Goal: Obtain resource: Obtain resource

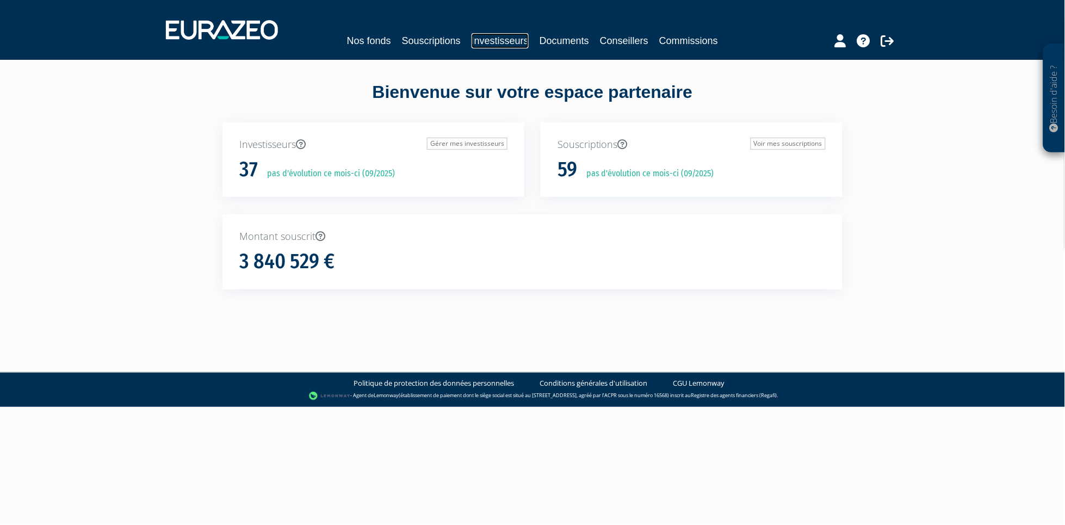
click at [523, 44] on link "Investisseurs" at bounding box center [500, 40] width 57 height 15
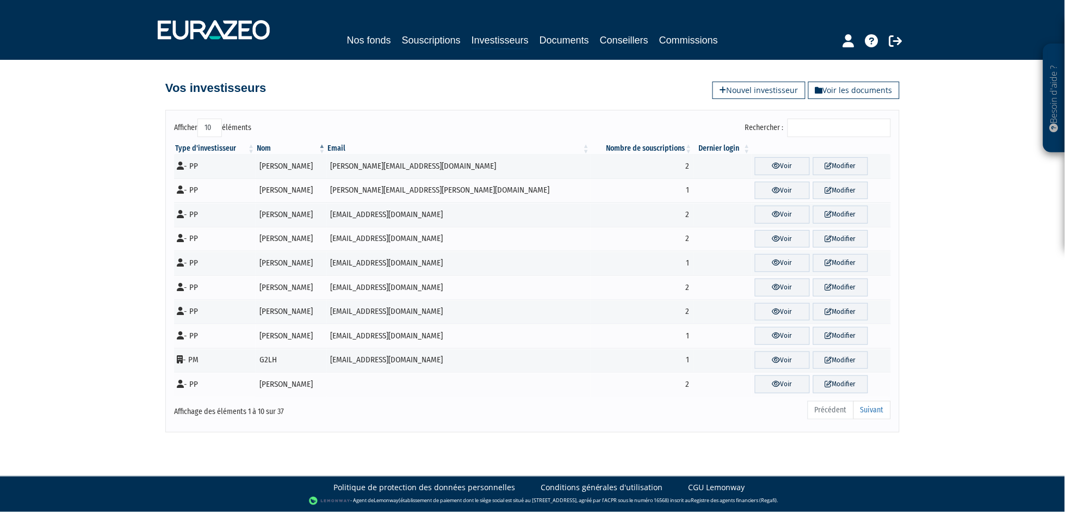
click at [210, 123] on select "10 25 50 100" at bounding box center [209, 128] width 24 height 18
select select "100"
click at [197, 119] on select "10 25 50 100" at bounding box center [209, 128] width 24 height 18
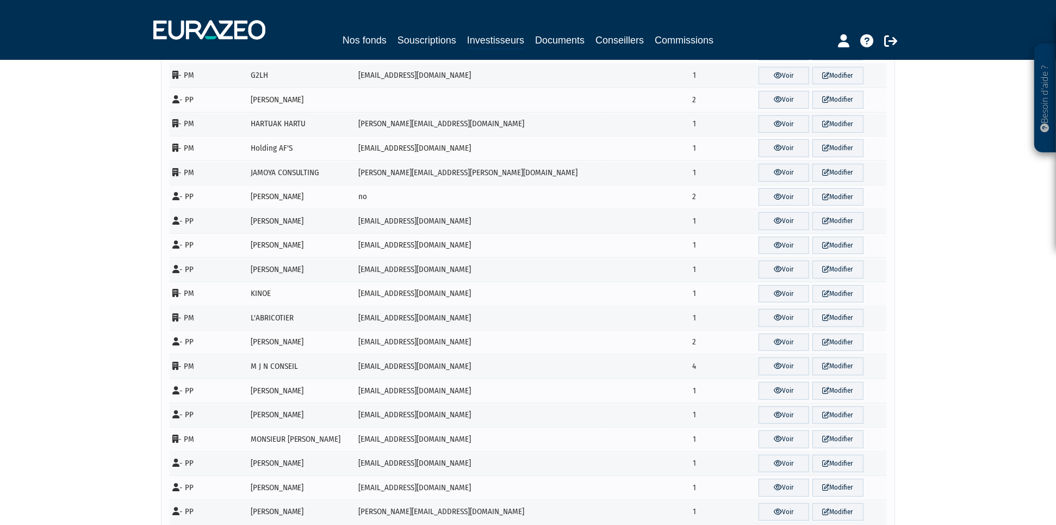
scroll to position [302, 0]
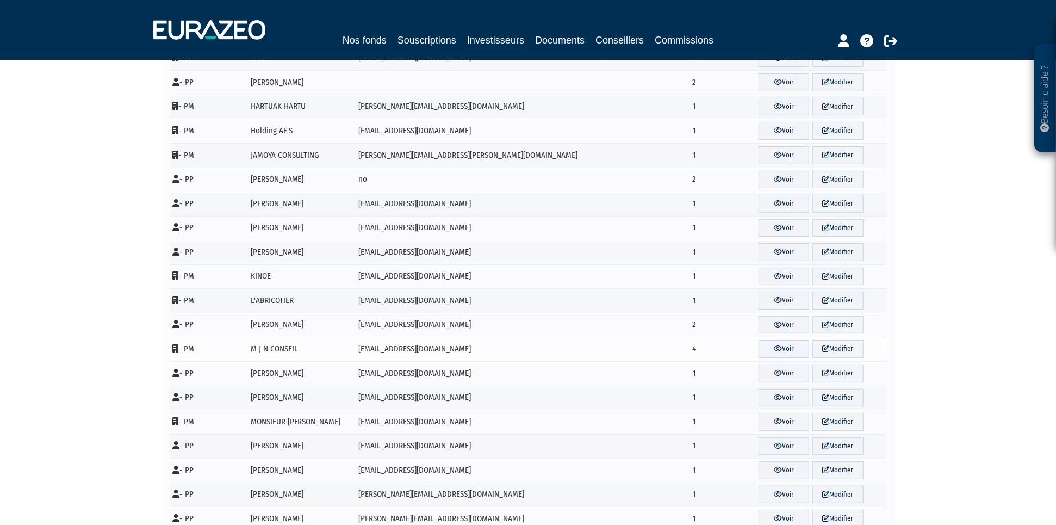
click at [776, 351] on link "Voir" at bounding box center [784, 349] width 51 height 18
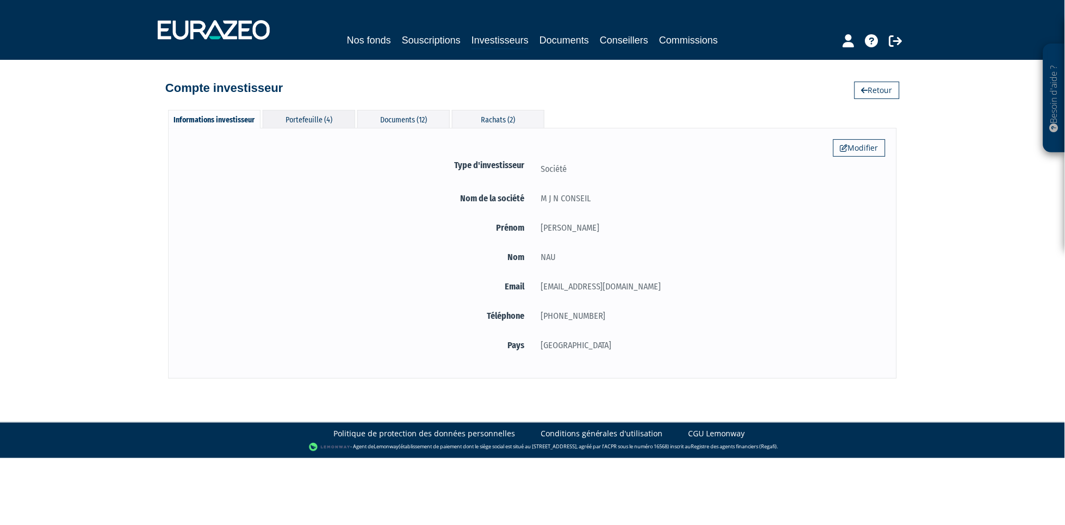
click at [327, 116] on div "Portefeuille (4)" at bounding box center [309, 119] width 92 height 18
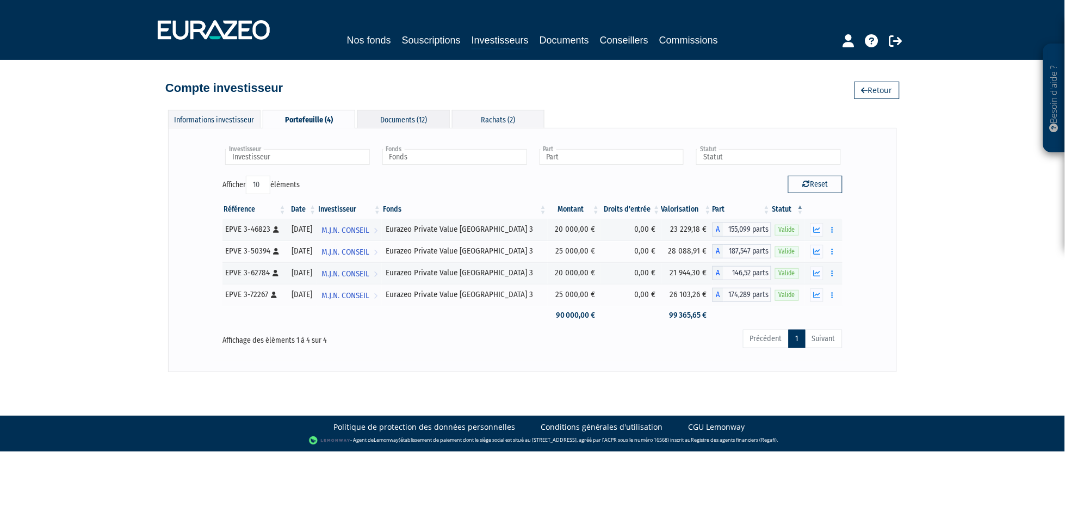
click at [400, 123] on div "Documents (12)" at bounding box center [403, 119] width 92 height 18
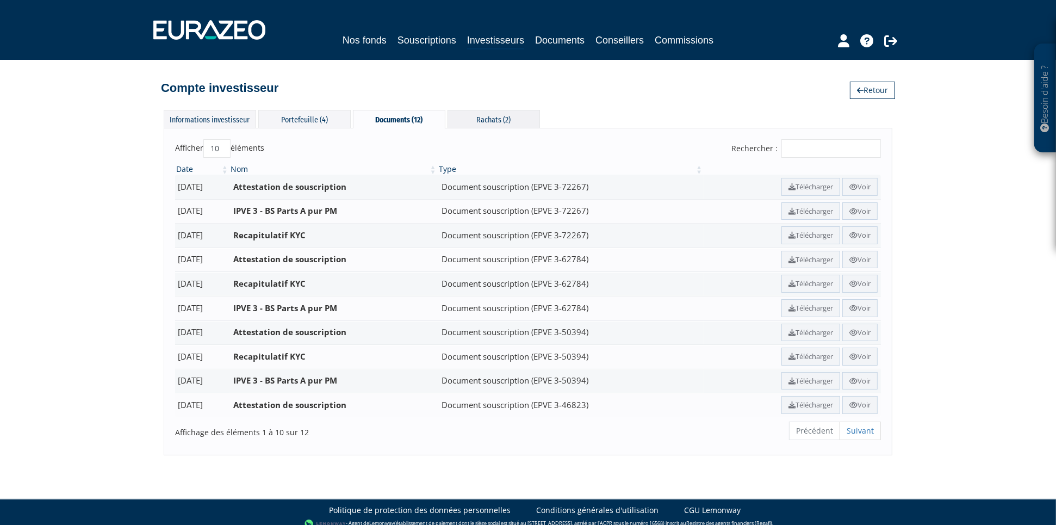
click at [499, 115] on div "Rachats (2)" at bounding box center [494, 119] width 92 height 18
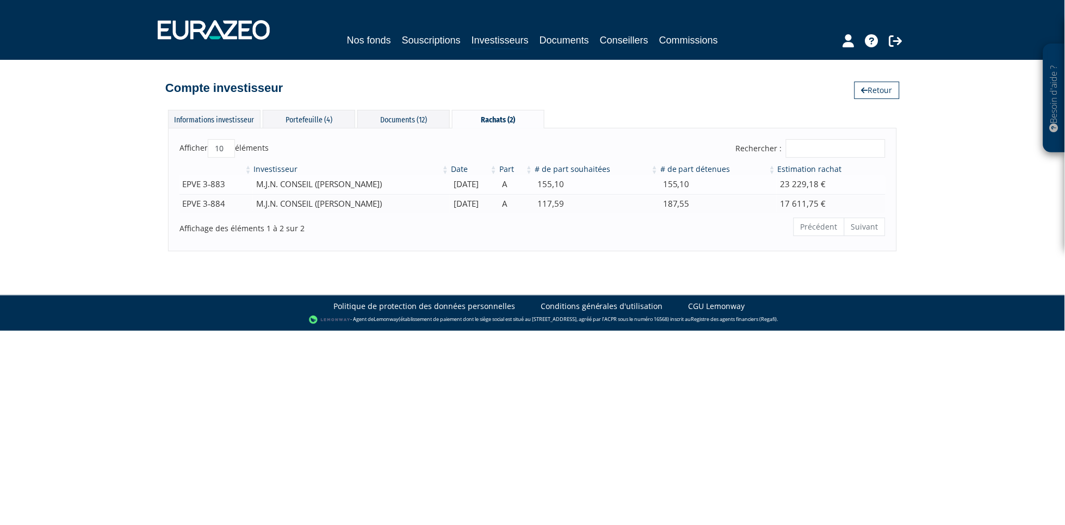
click at [498, 179] on td "[DATE]" at bounding box center [474, 184] width 48 height 19
click at [258, 185] on td "M.J.N. CONSEIL ([PERSON_NAME])" at bounding box center [351, 184] width 197 height 19
click at [80, 164] on div "Besoin d'aide ? × J'ai besoin d'aide Si vous avez une question à propos du fonc…" at bounding box center [532, 125] width 1065 height 251
click at [389, 115] on div "Documents (12)" at bounding box center [403, 119] width 92 height 18
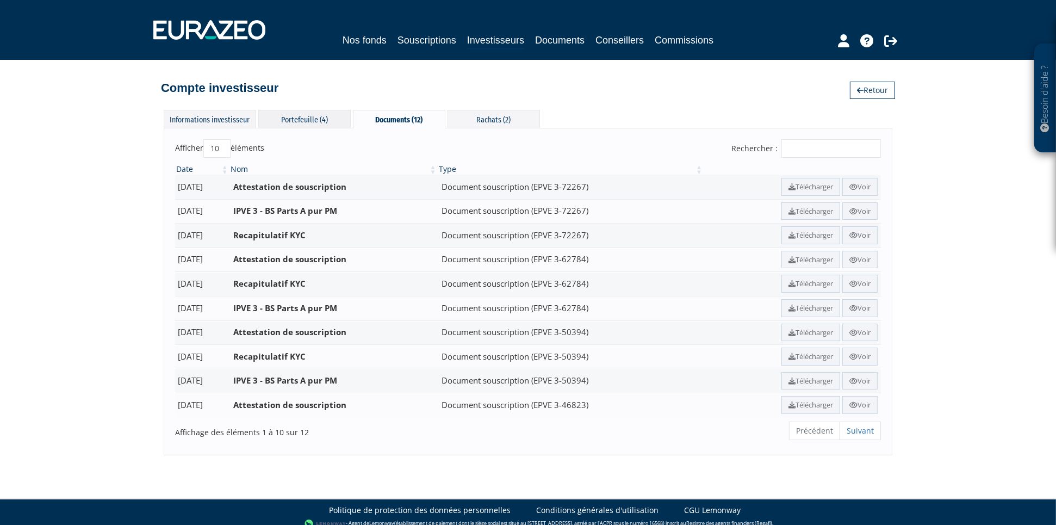
click at [303, 113] on div "Portefeuille (4)" at bounding box center [304, 119] width 92 height 18
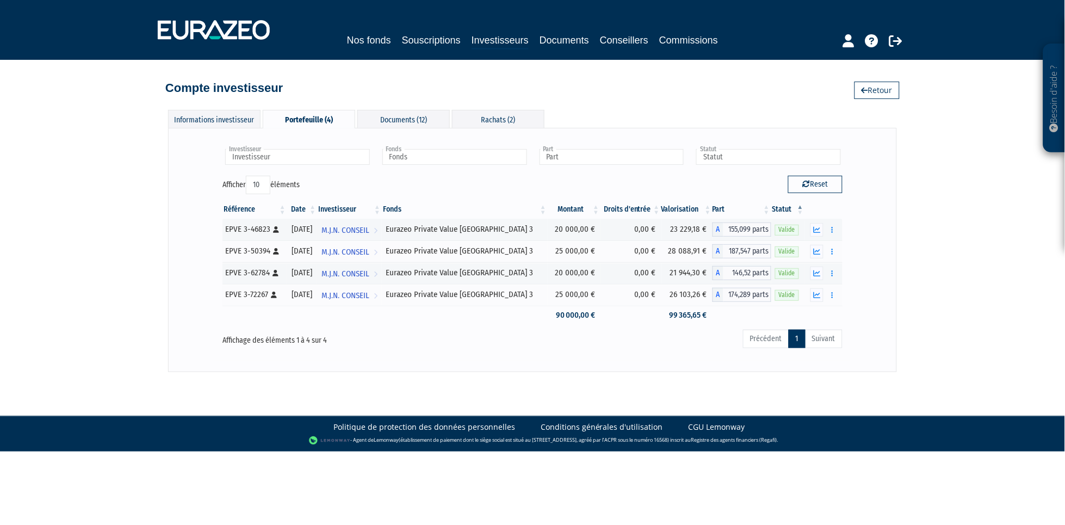
click at [125, 211] on div "Besoin d'aide ? × J'ai besoin d'aide Si vous avez une question à propos du fonc…" at bounding box center [532, 186] width 1065 height 372
click at [819, 225] on button "button" at bounding box center [816, 230] width 13 height 14
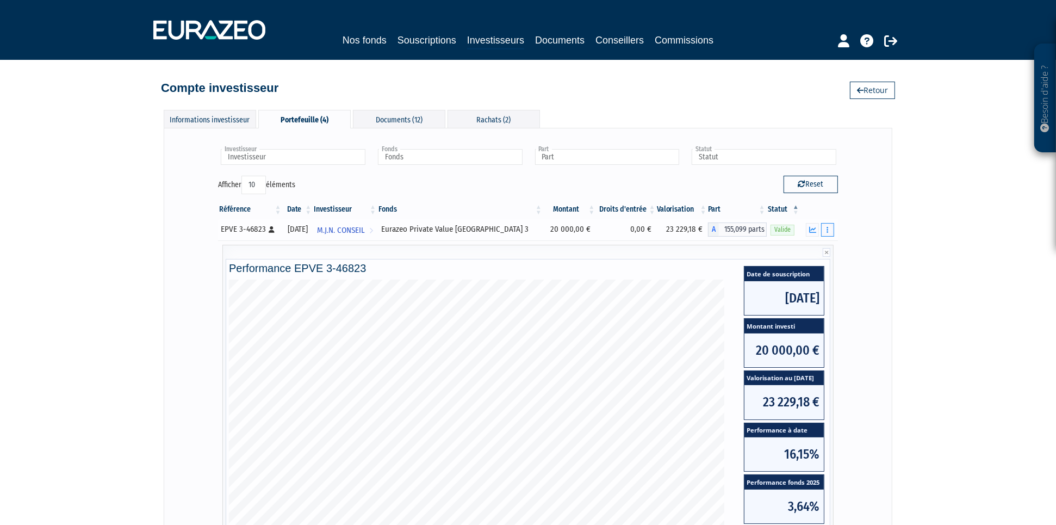
click at [830, 227] on button "button" at bounding box center [827, 230] width 13 height 14
click at [808, 285] on link "Historique de rachat(s)" at bounding box center [786, 290] width 90 height 18
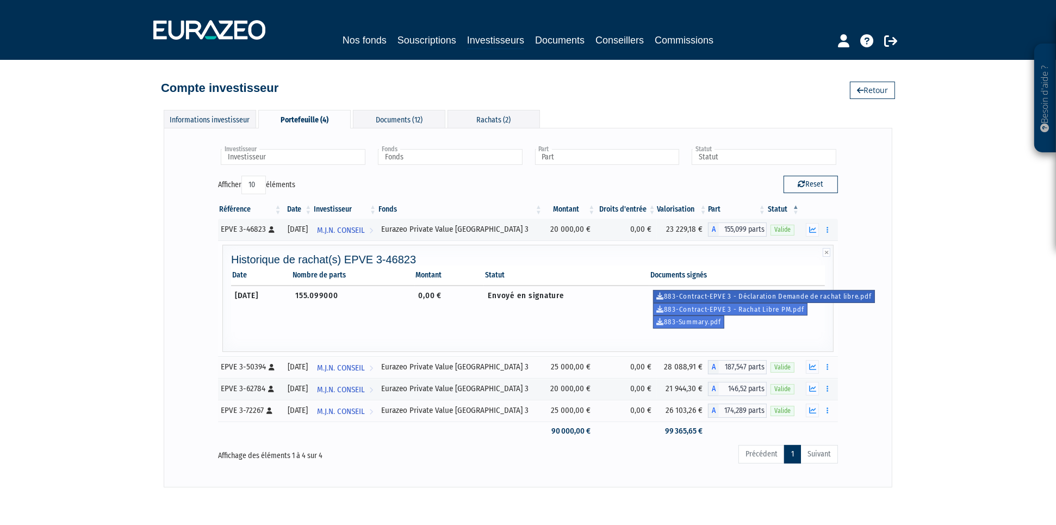
click at [851, 295] on link "883-Contract-EPVE 3 - Déclaration Demande de rachat libre.pdf" at bounding box center [764, 296] width 222 height 13
click at [779, 312] on link "883-Contract-EPVE 3 - Rachat Libre PM.pdf" at bounding box center [730, 309] width 154 height 13
click at [701, 320] on link "883-Summary.pdf" at bounding box center [688, 321] width 71 height 13
click at [815, 227] on icon "button" at bounding box center [812, 229] width 7 height 7
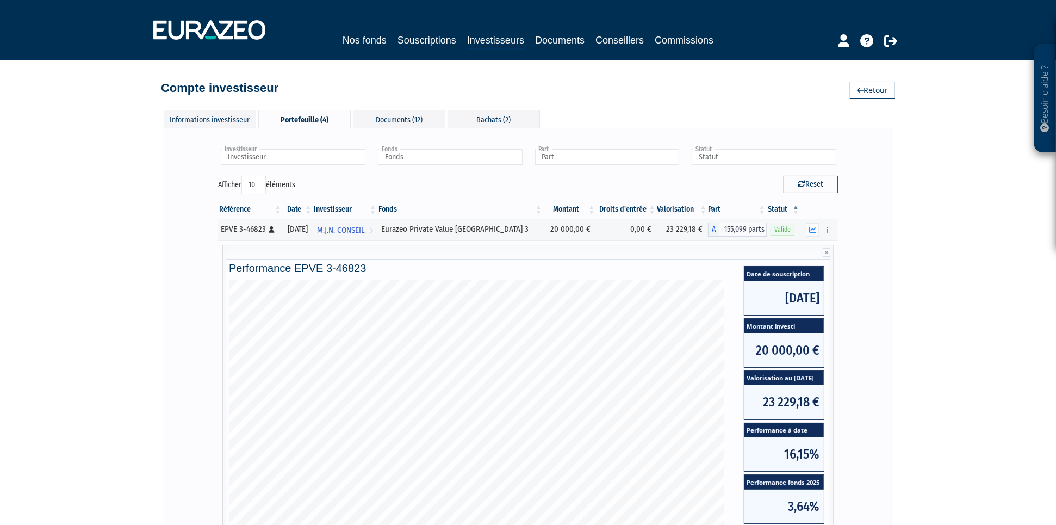
click at [316, 117] on div "Portefeuille (4)" at bounding box center [304, 119] width 92 height 18
click at [397, 110] on div "Documents (12)" at bounding box center [399, 119] width 92 height 18
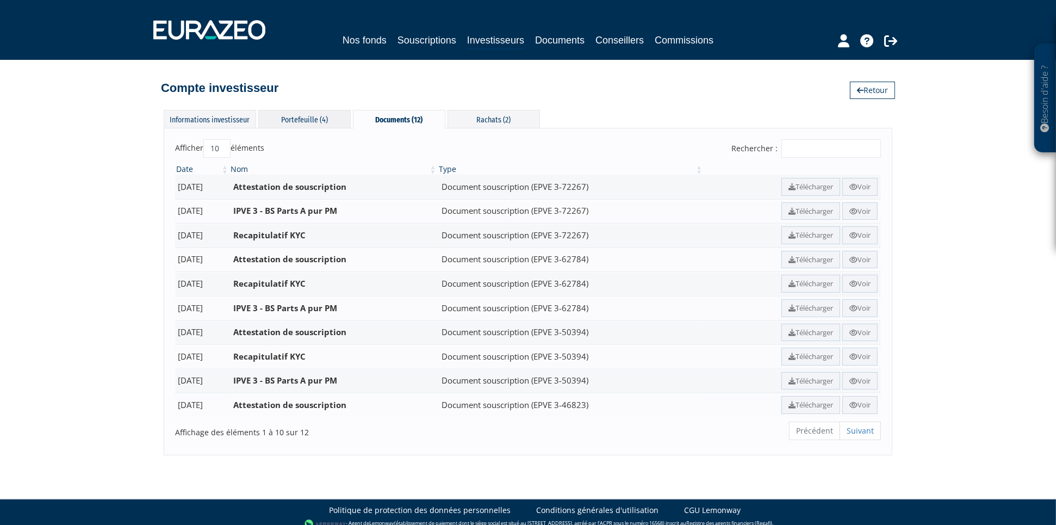
click at [331, 119] on div "Portefeuille (4)" at bounding box center [304, 119] width 92 height 18
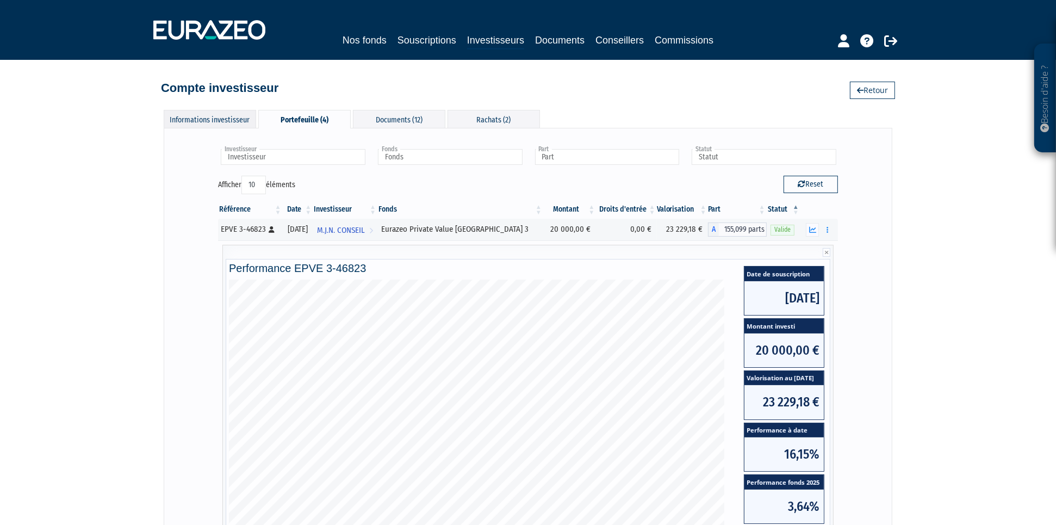
click at [232, 115] on div "Informations investisseur" at bounding box center [210, 119] width 92 height 18
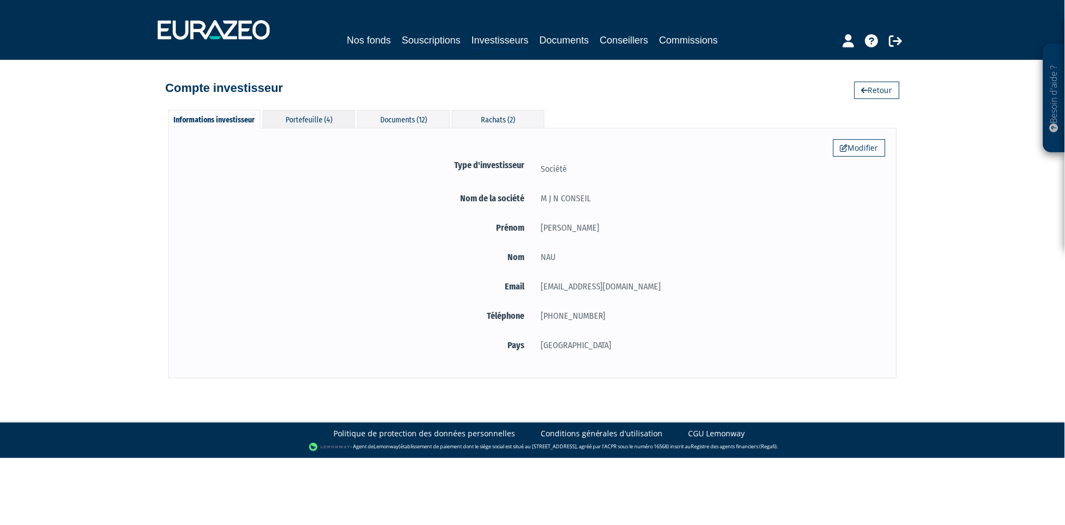
click at [283, 110] on div "Portefeuille (4)" at bounding box center [309, 119] width 92 height 18
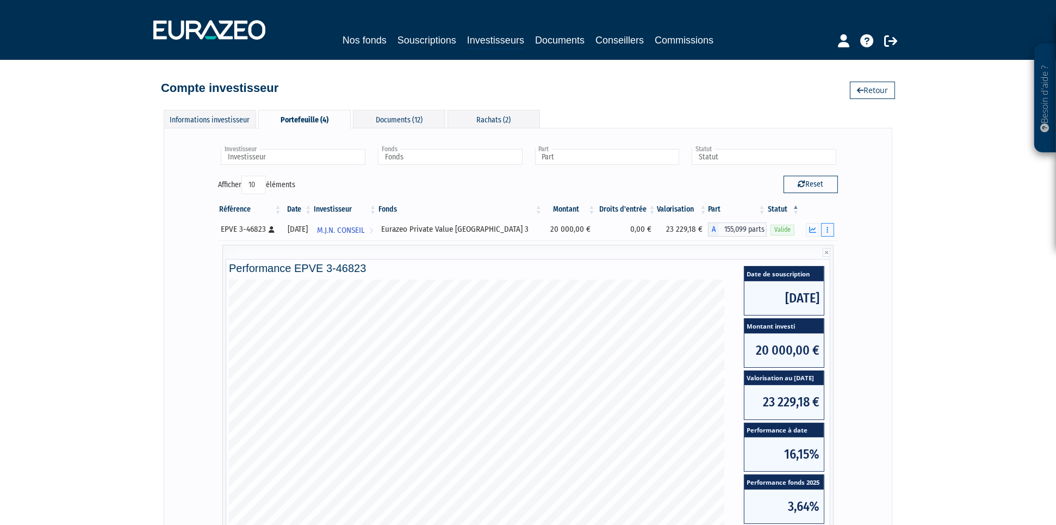
click at [827, 230] on icon "button" at bounding box center [828, 229] width 2 height 7
click at [148, 314] on div "Besoin d'aide ? × J'ai besoin d'aide Si vous avez une question à propos du fonc…" at bounding box center [528, 355] width 1056 height 710
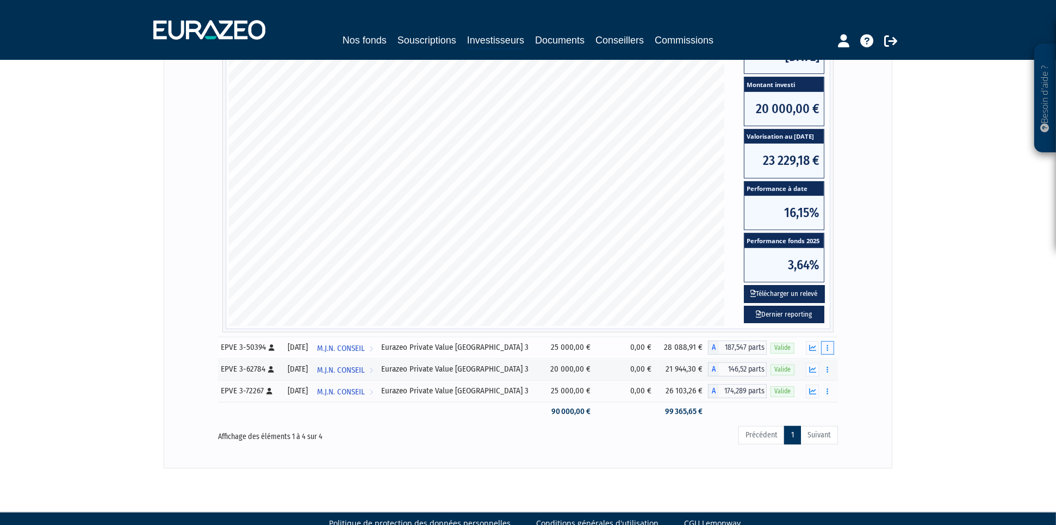
click at [824, 346] on button "button" at bounding box center [827, 348] width 13 height 14
click at [929, 338] on div "Besoin d'aide ? × J'ai besoin d'aide Si vous avez une question à propos du fonc…" at bounding box center [528, 114] width 1056 height 710
click at [789, 407] on link "Historique de rachat(s)" at bounding box center [786, 408] width 90 height 18
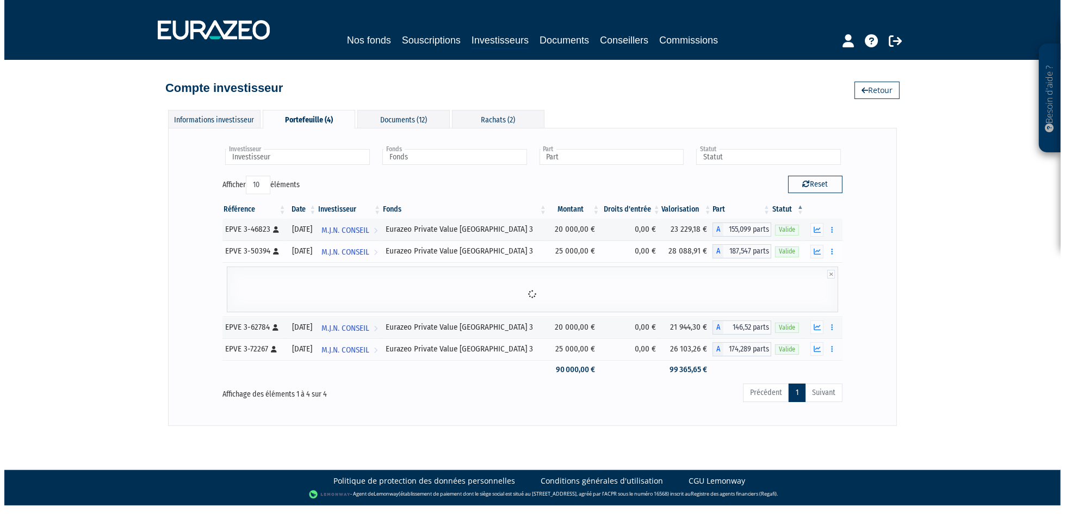
scroll to position [0, 0]
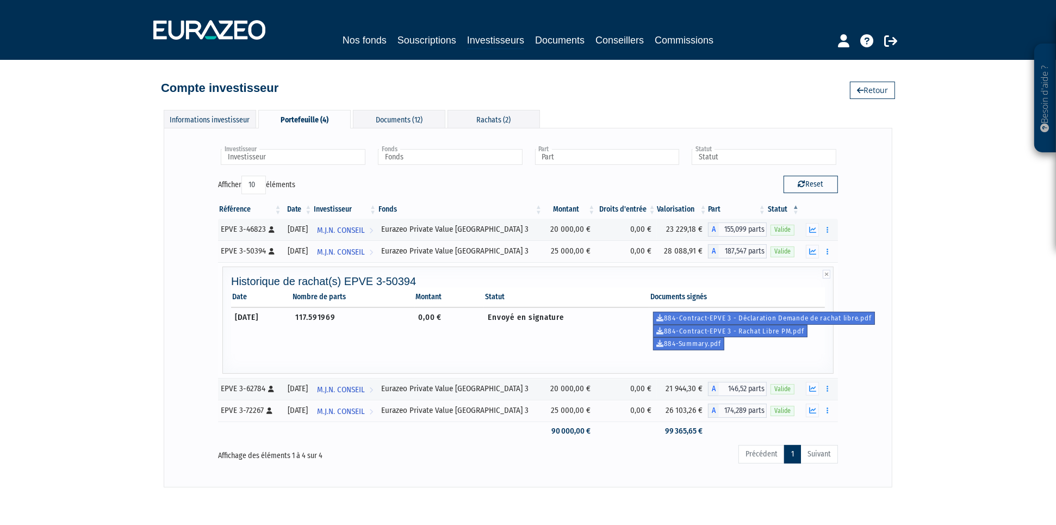
click at [286, 331] on td "[DATE]" at bounding box center [261, 330] width 60 height 47
click at [771, 314] on link "884-Contract-EPVE 3 - Déclaration Demande de rachat libre.pdf" at bounding box center [764, 318] width 222 height 13
click at [792, 331] on link "884-Contract-EPVE 3 - Rachat Libre PM.pdf" at bounding box center [730, 331] width 154 height 13
click at [704, 343] on link "884-Summary.pdf" at bounding box center [688, 343] width 71 height 13
click at [831, 388] on button "button" at bounding box center [827, 389] width 13 height 14
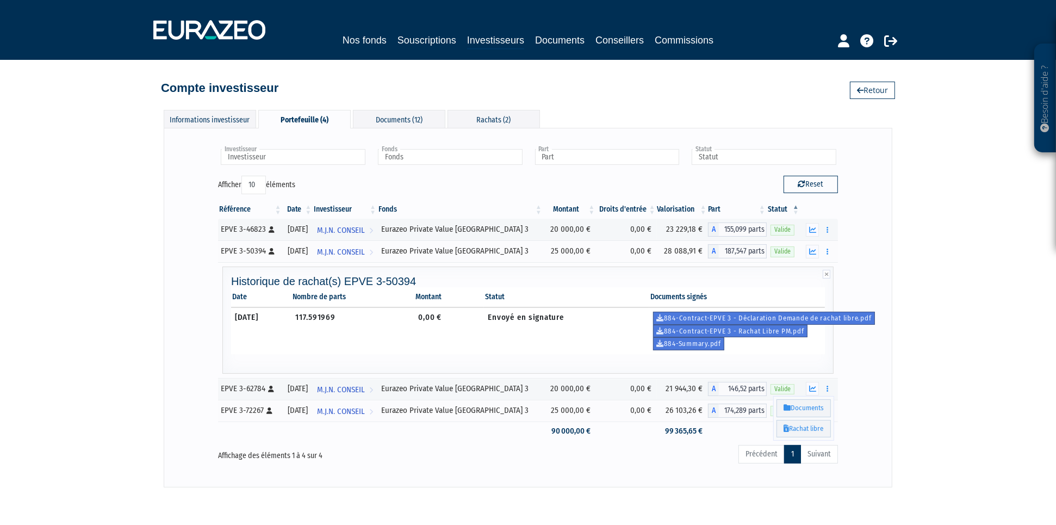
click at [892, 387] on div "Investisseur M.J.N. CONSEIL Investisseur Fonds Eurazeo Private Value Europe 3 F…" at bounding box center [528, 308] width 729 height 360
click at [933, 432] on div "Besoin d'aide ? × J'ai besoin d'aide Si vous avez une question à propos du fonc…" at bounding box center [528, 243] width 1056 height 487
click at [826, 411] on button "button" at bounding box center [827, 411] width 13 height 14
click at [937, 382] on div "Besoin d'aide ? × J'ai besoin d'aide Si vous avez une question à propos du fonc…" at bounding box center [528, 243] width 1056 height 487
click at [143, 301] on div "Besoin d'aide ? × J'ai besoin d'aide Si vous avez une question à propos du fonc…" at bounding box center [528, 243] width 1056 height 487
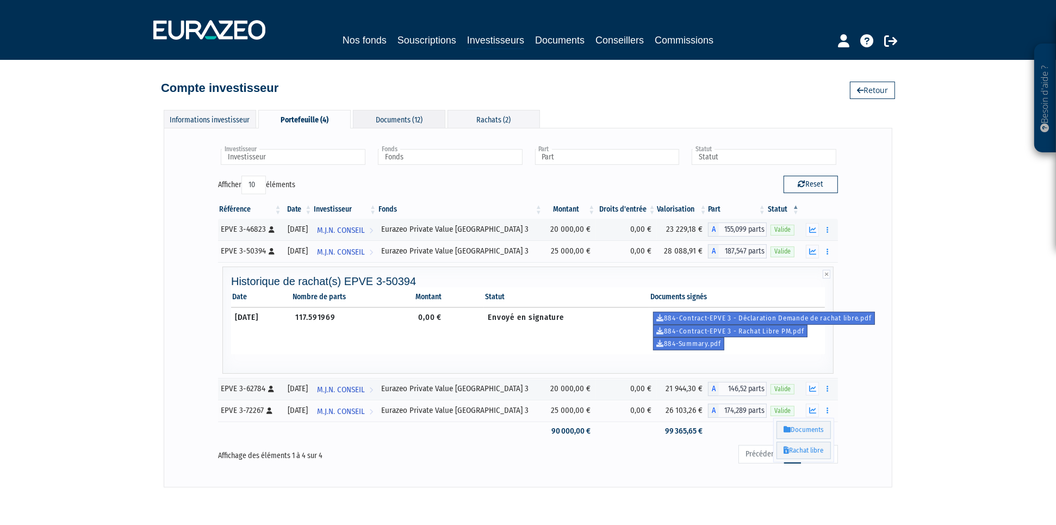
click at [418, 119] on div "Documents (12)" at bounding box center [399, 119] width 92 height 18
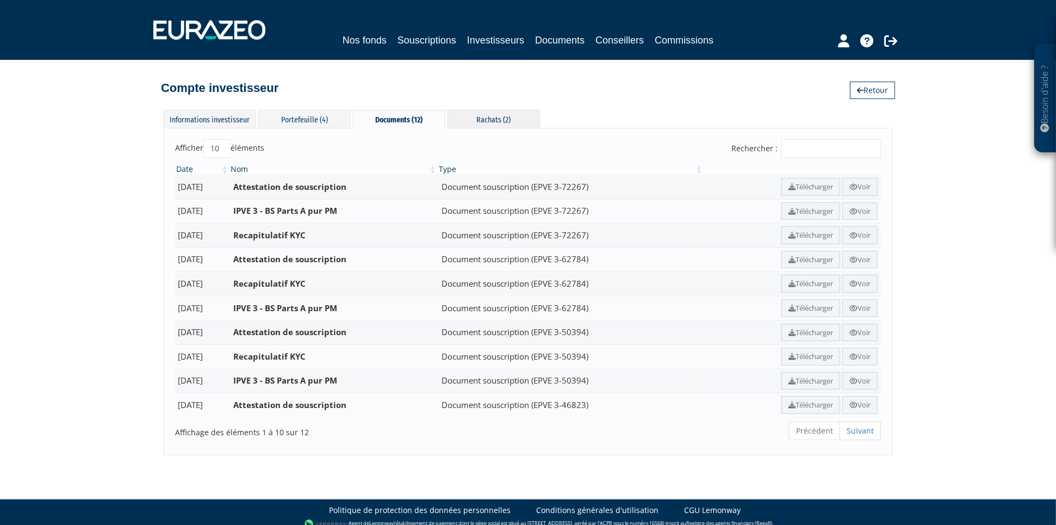
click at [519, 119] on div "Rachats (2)" at bounding box center [494, 119] width 92 height 18
